Goal: Transaction & Acquisition: Download file/media

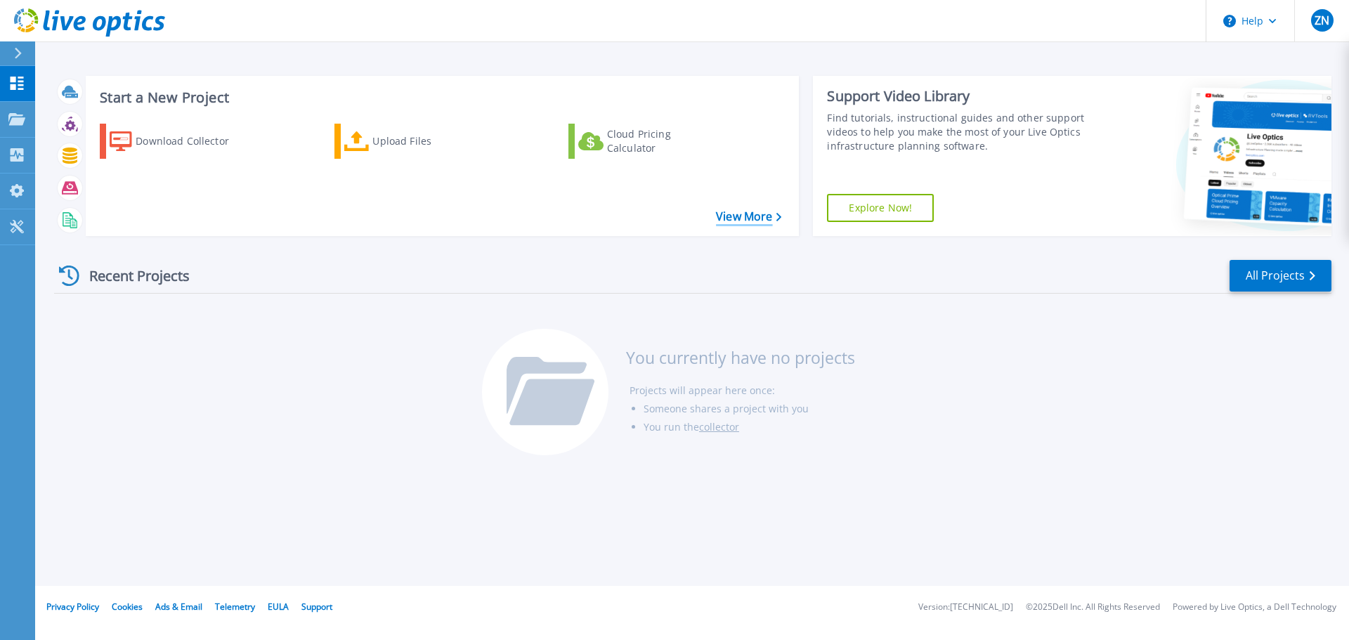
click at [739, 218] on link "View More" at bounding box center [748, 216] width 65 height 13
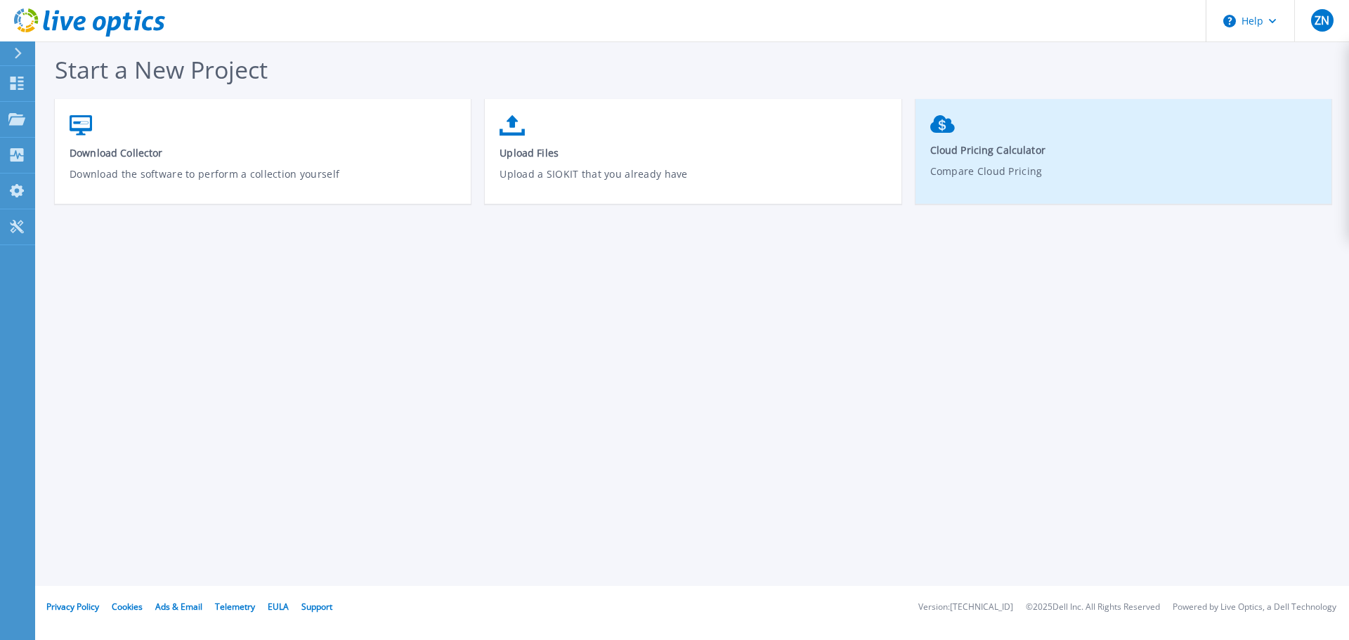
click at [1002, 188] on p "Compare Cloud Pricing" at bounding box center [1123, 180] width 387 height 32
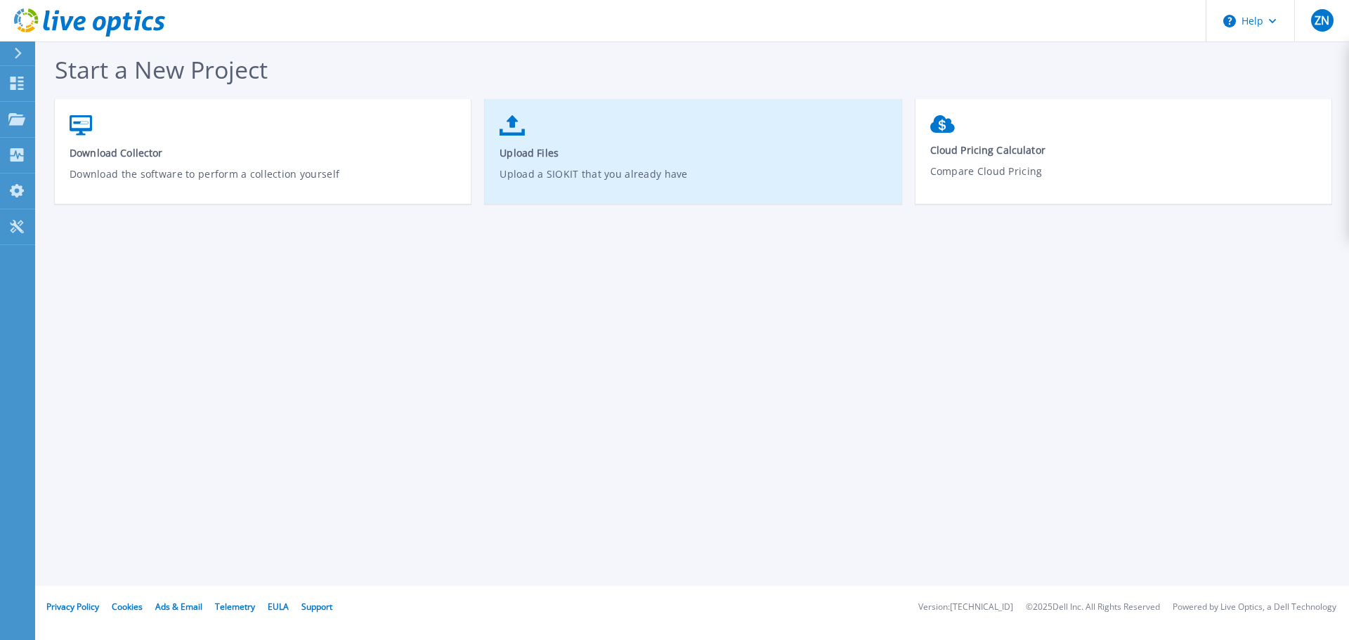
click at [526, 140] on link "Upload Files Upload a SIOKIT that you already have" at bounding box center [693, 158] width 416 height 100
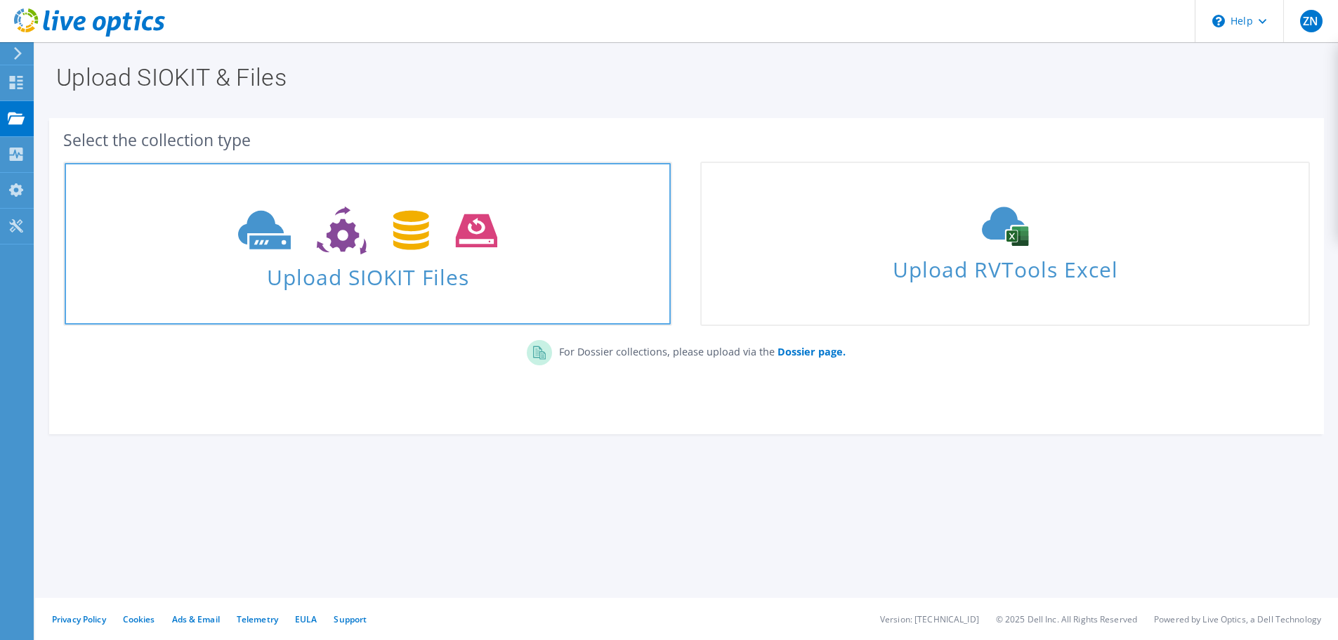
click at [476, 250] on icon at bounding box center [367, 231] width 259 height 48
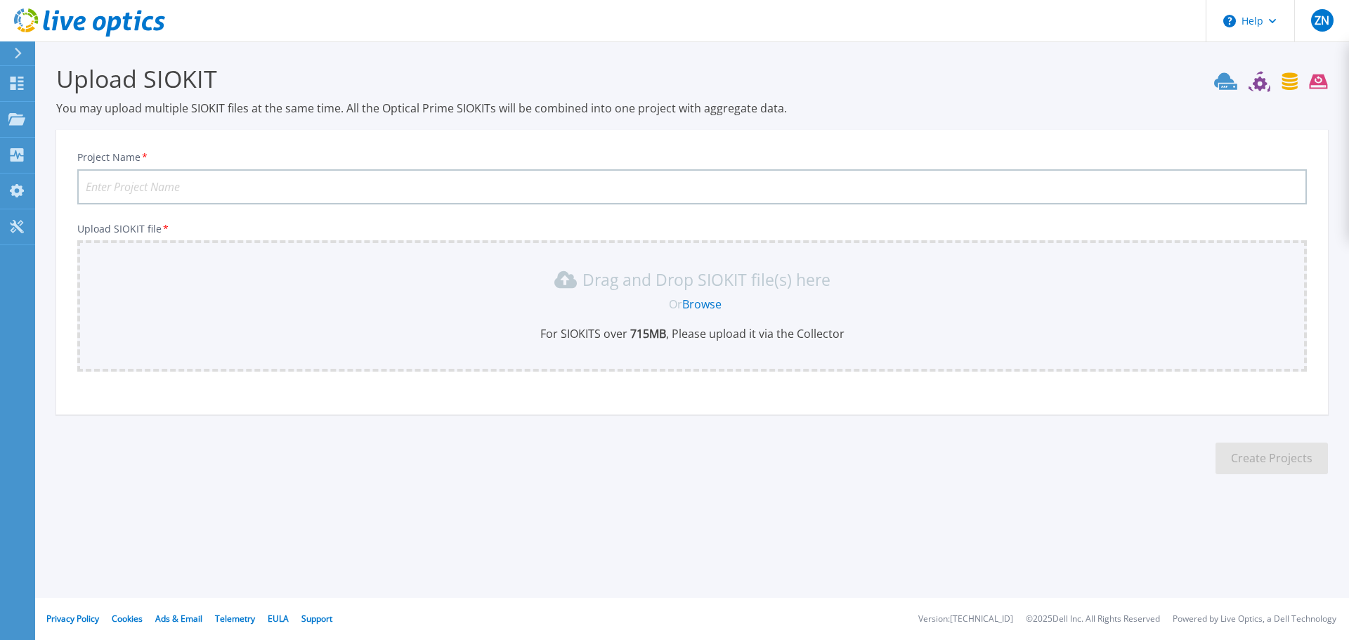
click at [15, 58] on icon at bounding box center [18, 53] width 8 height 11
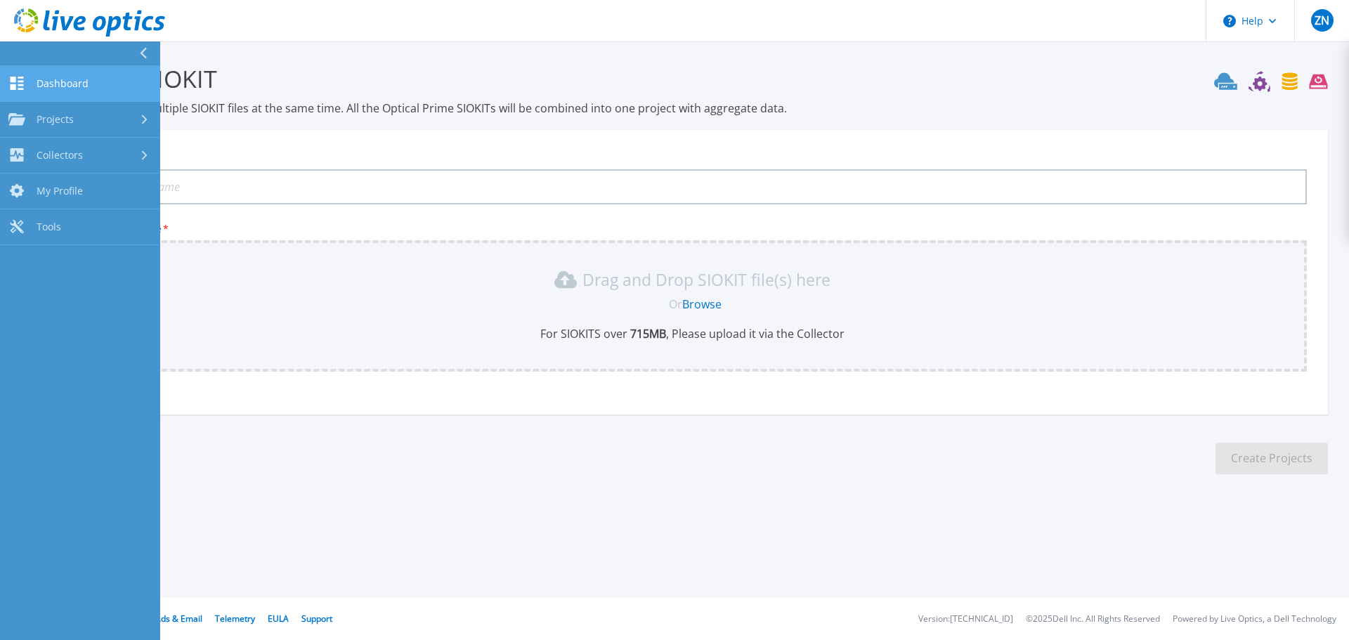
click at [27, 79] on link "Dashboard Dashboard" at bounding box center [80, 84] width 160 height 36
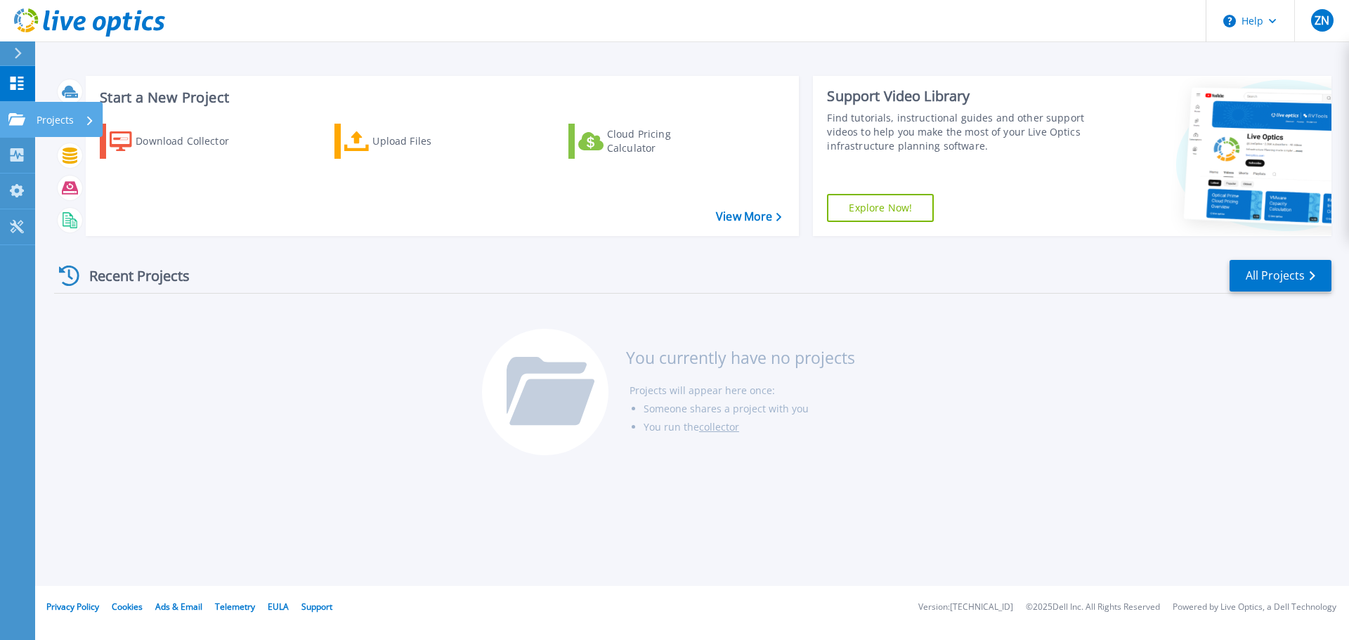
click at [32, 122] on link "Projects Projects" at bounding box center [17, 120] width 35 height 36
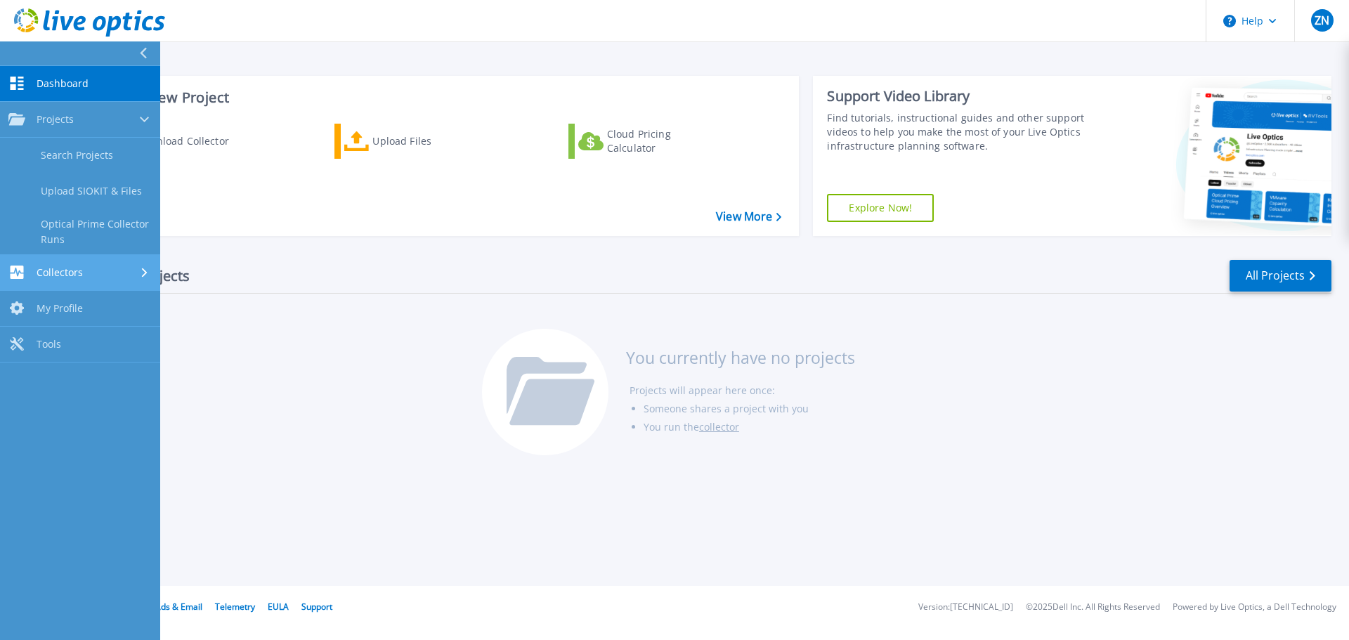
click at [43, 273] on span "Collectors" at bounding box center [60, 272] width 46 height 13
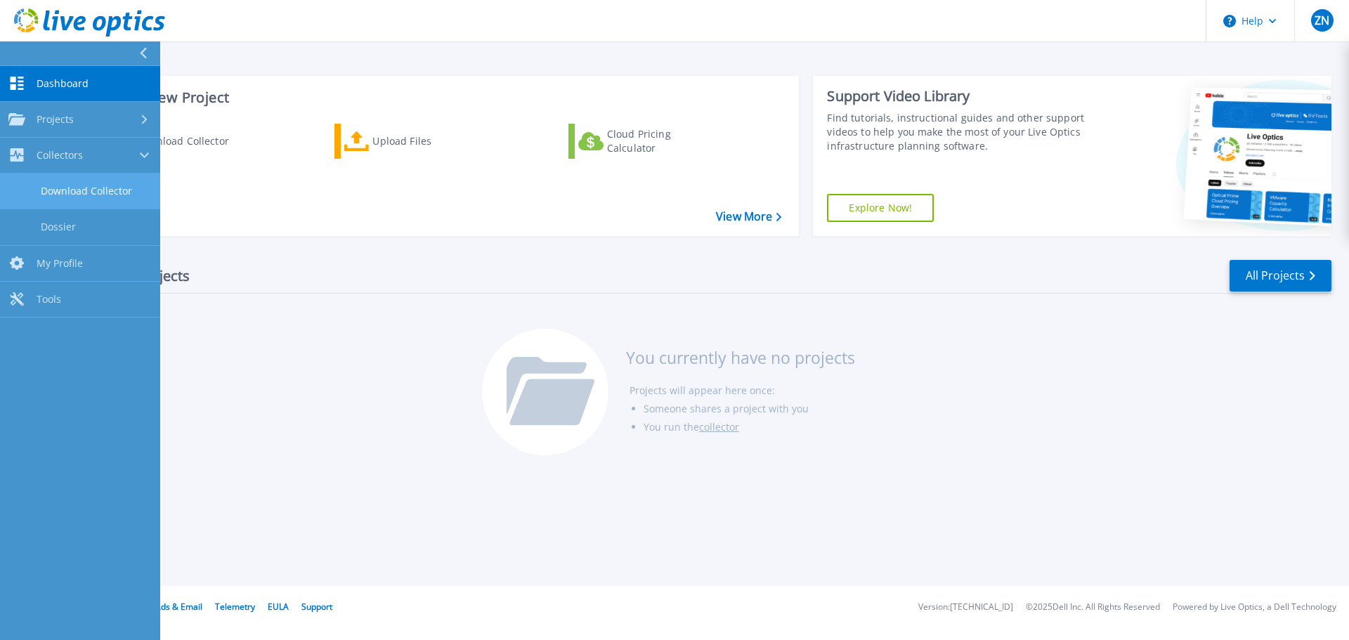
click at [72, 181] on link "Download Collector" at bounding box center [80, 192] width 160 height 36
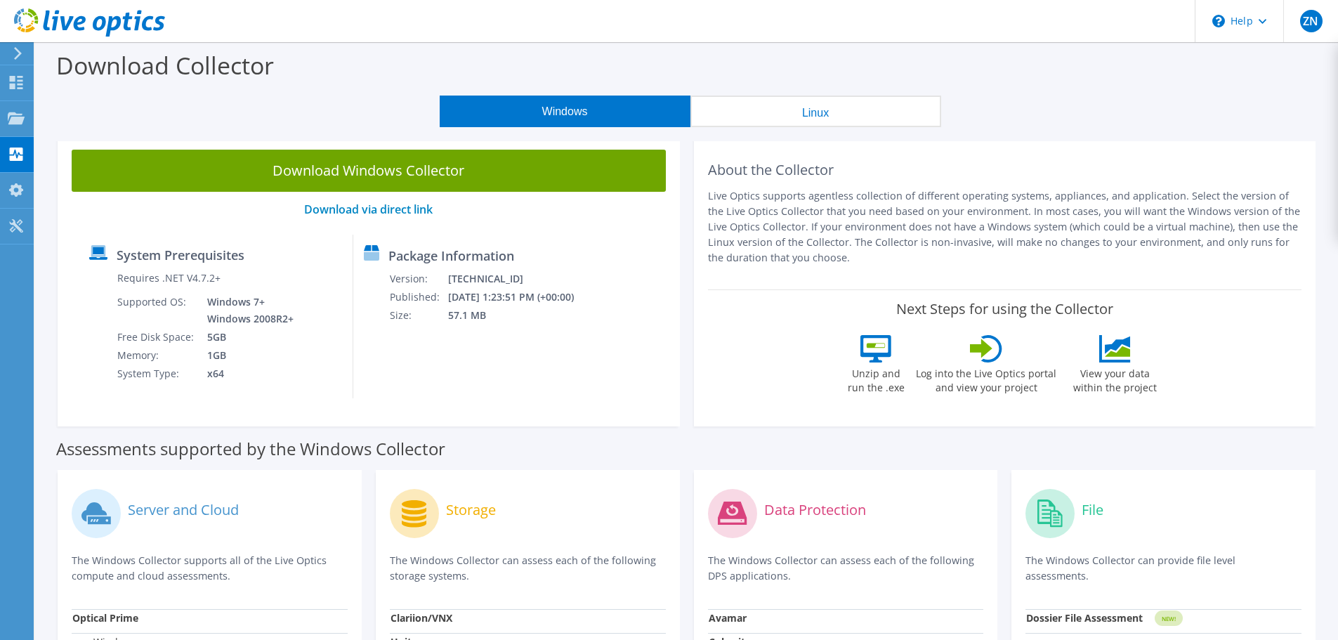
click at [15, 54] on icon at bounding box center [18, 53] width 11 height 13
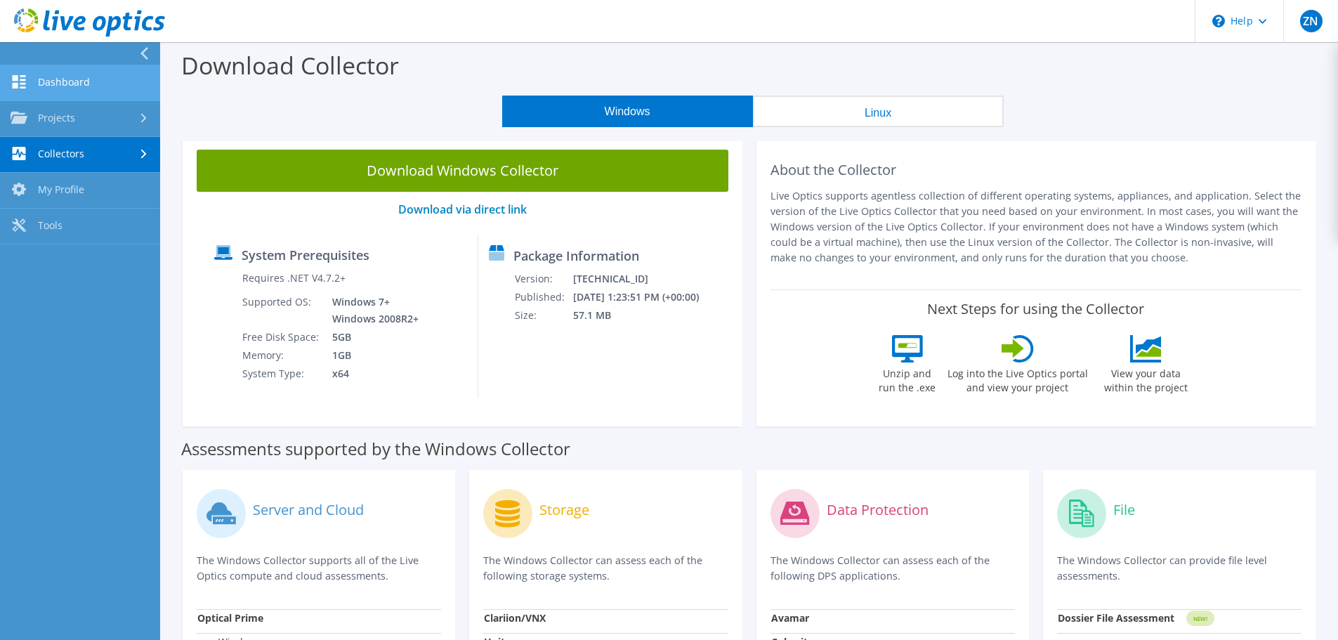
click at [22, 81] on use at bounding box center [19, 81] width 13 height 13
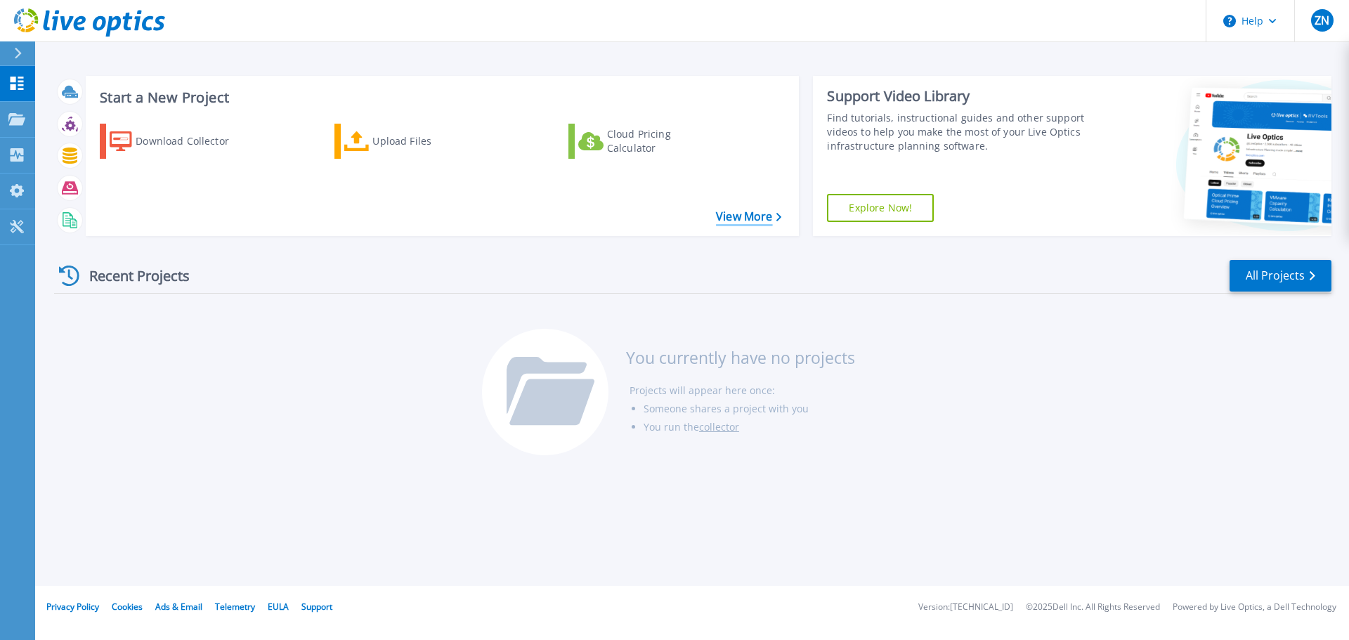
click at [719, 214] on link "View More" at bounding box center [748, 216] width 65 height 13
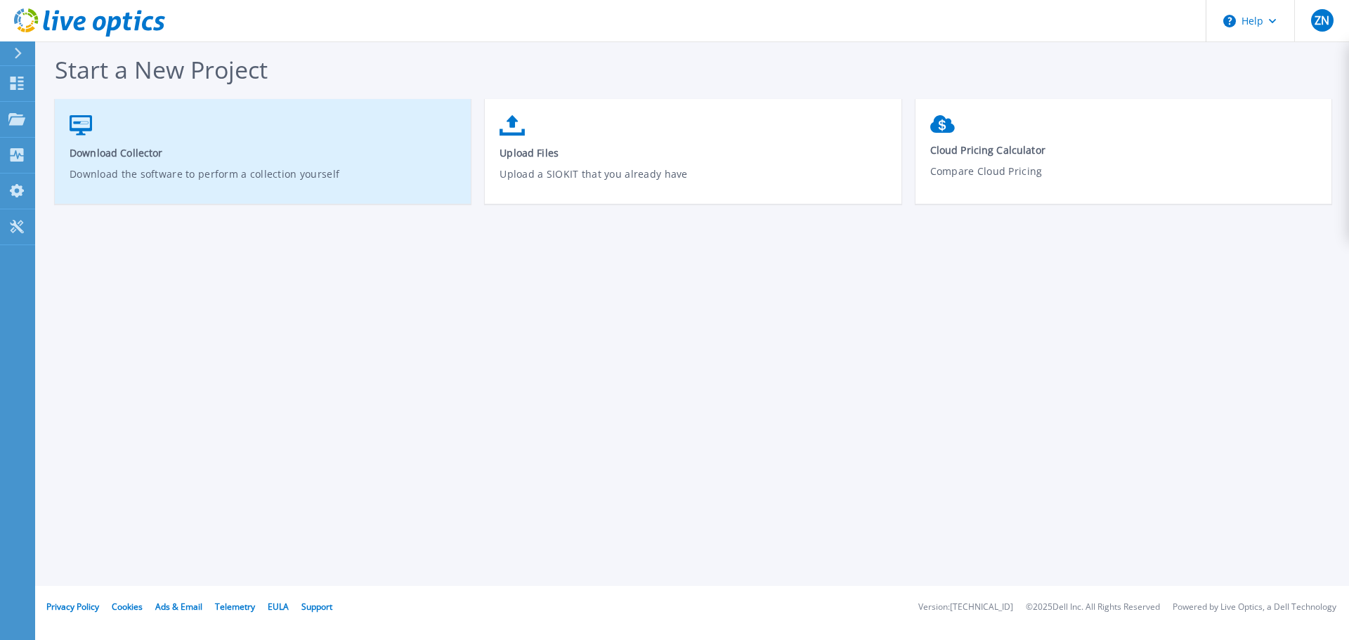
click at [188, 144] on link "Download Collector Download the software to perform a collection yourself" at bounding box center [263, 158] width 416 height 100
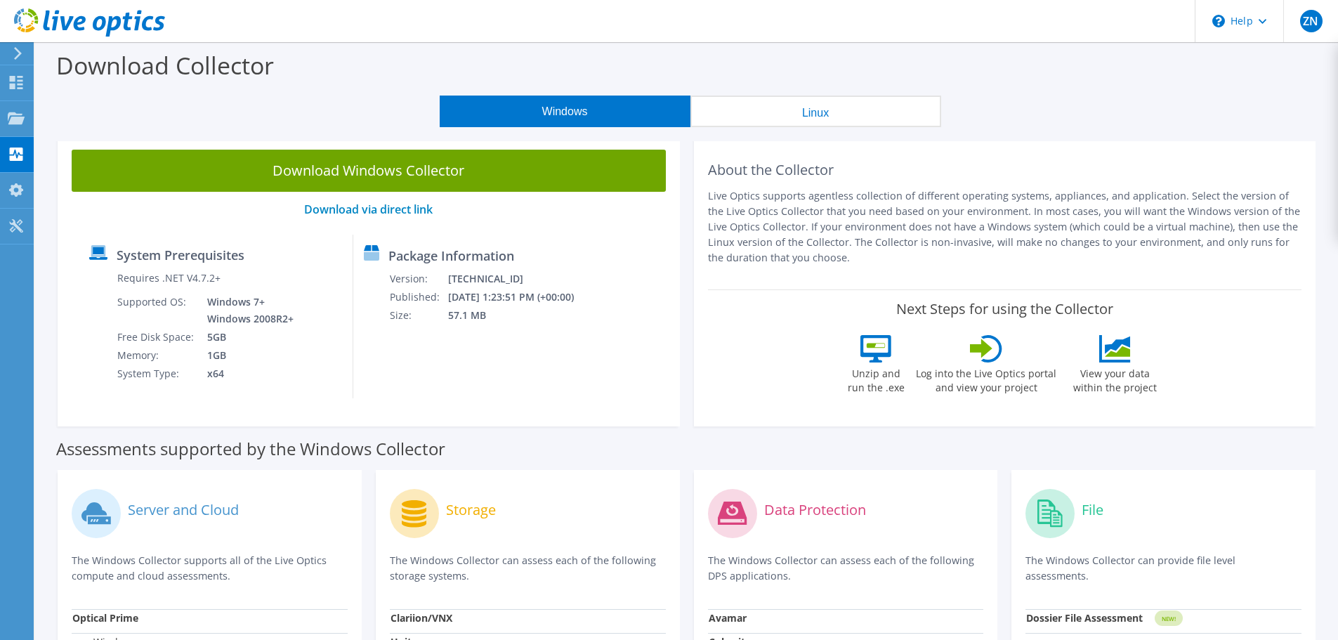
click at [133, 105] on div "Windows Linux" at bounding box center [690, 112] width 1282 height 32
